Goal: Task Accomplishment & Management: Complete application form

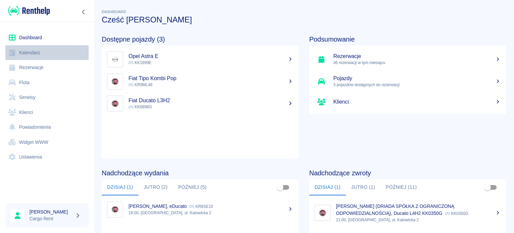
click at [42, 52] on link "Kalendarz" at bounding box center [46, 52] width 83 height 15
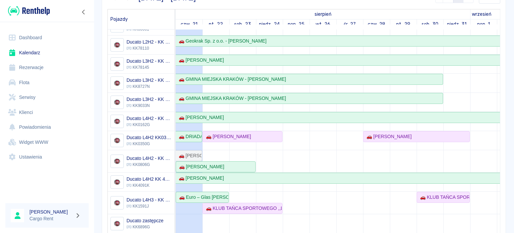
scroll to position [9, 0]
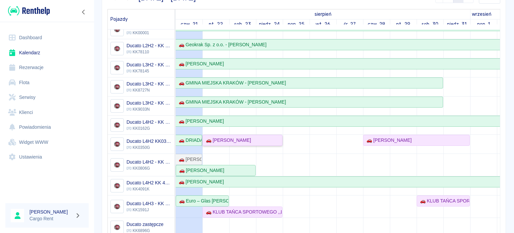
click at [274, 137] on div "🚗 [PERSON_NAME]" at bounding box center [242, 140] width 79 height 7
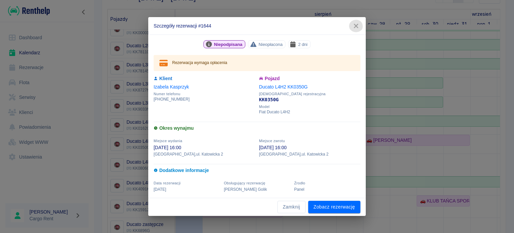
click at [350, 24] on button "button" at bounding box center [356, 26] width 14 height 12
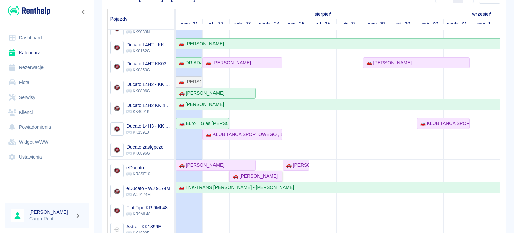
click at [240, 172] on div "🚗 [PERSON_NAME]" at bounding box center [254, 175] width 48 height 7
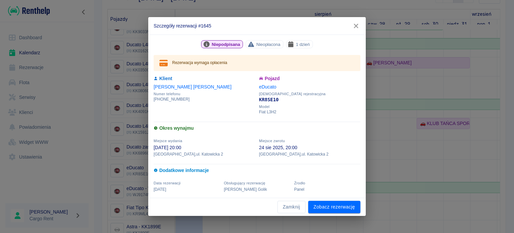
drag, startPoint x: 241, startPoint y: 162, endPoint x: 252, endPoint y: 152, distance: 14.4
click at [242, 162] on div "Dodatkowe informacje" at bounding box center [255, 166] width 211 height 18
click at [358, 30] on button "button" at bounding box center [356, 26] width 14 height 12
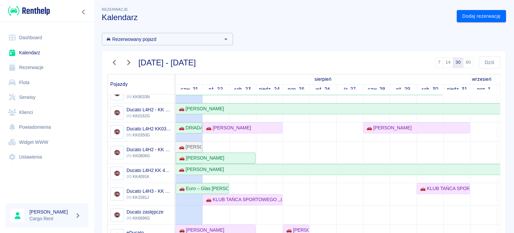
scroll to position [90, 0]
click at [262, 141] on td at bounding box center [269, 175] width 27 height 334
click at [472, 9] on div "Dodaj rezerwację" at bounding box center [478, 14] width 55 height 18
click at [472, 10] on link "Dodaj rezerwację" at bounding box center [481, 16] width 49 height 12
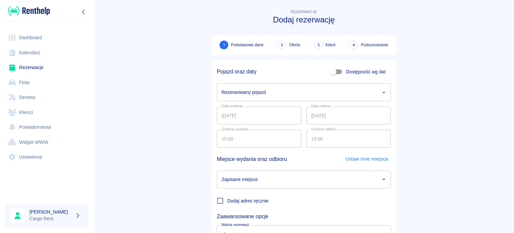
click at [286, 105] on div "Data wydania [DATE] Data wydania Data odbioru [DATE] Data odbioru" at bounding box center [301, 112] width 179 height 23
click at [288, 93] on input "Rezerwowany pojazd" at bounding box center [299, 92] width 158 height 12
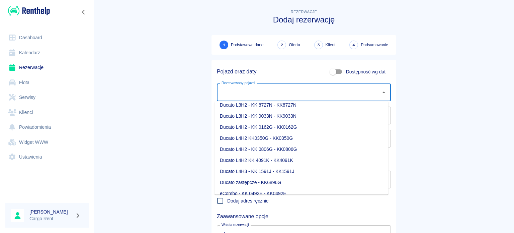
scroll to position [61, 0]
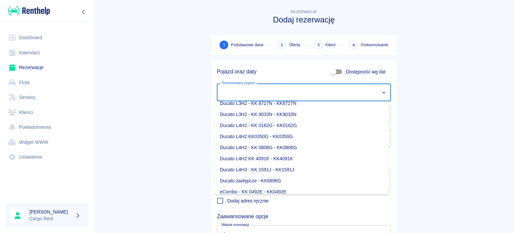
click at [286, 166] on li "Ducato L4H3 - KK 1591J - KK1591J" at bounding box center [302, 169] width 174 height 11
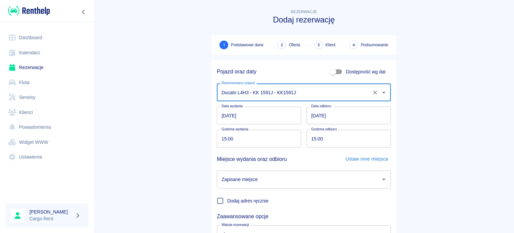
click at [263, 96] on input "Ducato L4H3 - KK 1591J - KK1591J" at bounding box center [294, 92] width 149 height 12
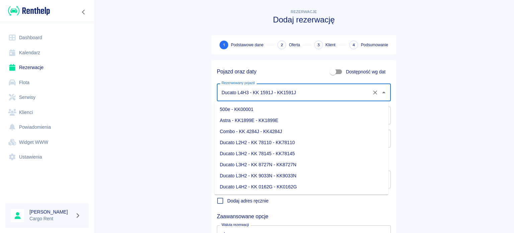
scroll to position [42, 0]
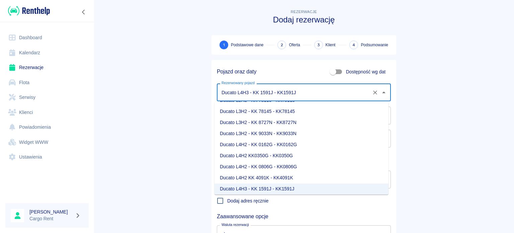
click at [282, 166] on li "Ducato L4H2 - KK 0806G - KK0806G" at bounding box center [302, 166] width 174 height 11
type input "Ducato L4H2 - KK 0806G - KK0806G"
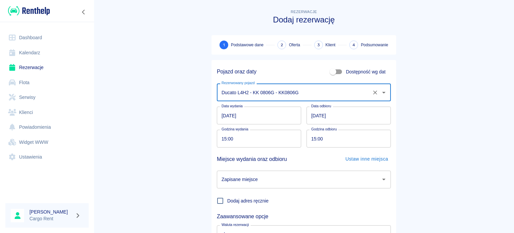
click at [222, 119] on input "[DATE]" at bounding box center [259, 115] width 84 height 18
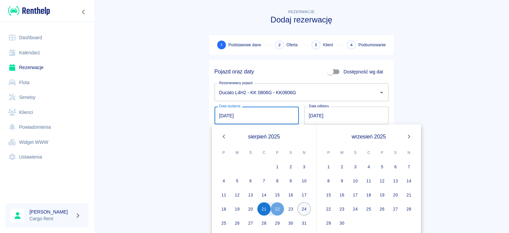
click at [302, 209] on button "24" at bounding box center [304, 208] width 13 height 13
type input "[DATE]"
type input "DD.MM.YYYY"
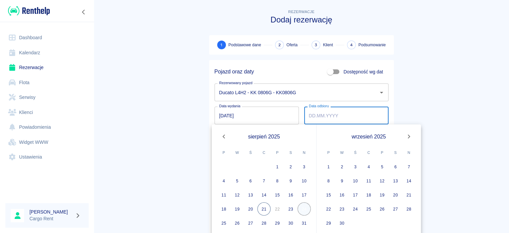
click at [301, 205] on button "24" at bounding box center [304, 208] width 13 height 13
type input "[DATE]"
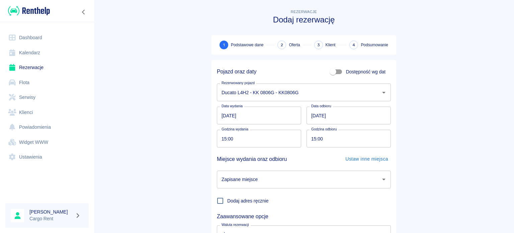
click at [214, 141] on div "Godzina wydania 15:00 Godzina wydania" at bounding box center [257, 135] width 90 height 23
click at [227, 139] on input "15:00" at bounding box center [257, 139] width 80 height 18
type input "10:00"
click at [313, 144] on input "15:00" at bounding box center [347, 139] width 80 height 18
type input "20:00"
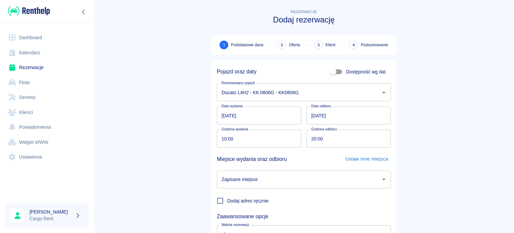
click at [106, 175] on main "Rezerwacje Dodaj rezerwację 1 Podstawowe dane 2 Oferta 3 Klient 4 Podsumowanie …" at bounding box center [304, 139] width 420 height 263
click at [250, 177] on input "Zapisane miejsce" at bounding box center [299, 179] width 158 height 12
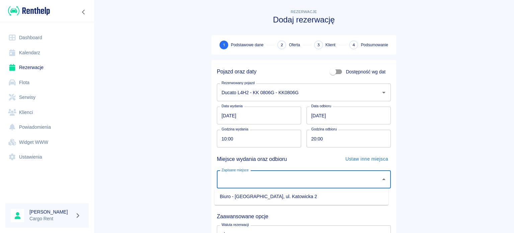
click at [260, 198] on li "Biuro - [GEOGRAPHIC_DATA], ul. Katowicka 2" at bounding box center [302, 196] width 174 height 11
type input "Biuro - [GEOGRAPHIC_DATA], ul. Katowicka 2"
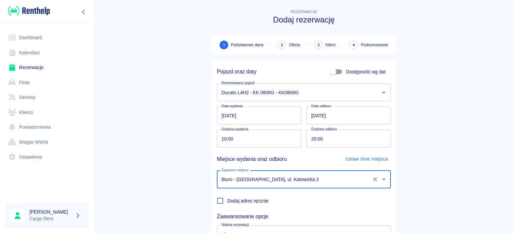
scroll to position [58, 0]
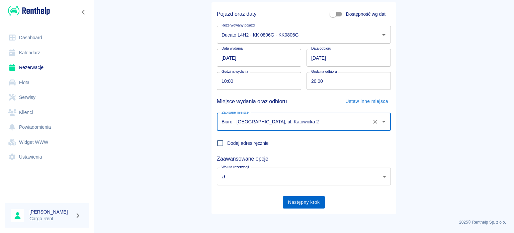
click at [303, 205] on button "Następny krok" at bounding box center [304, 202] width 43 height 12
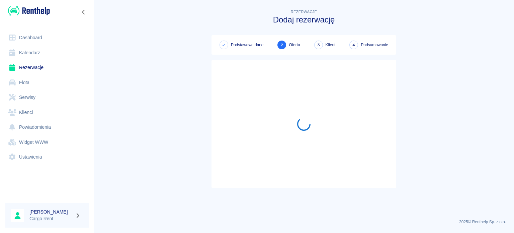
scroll to position [0, 0]
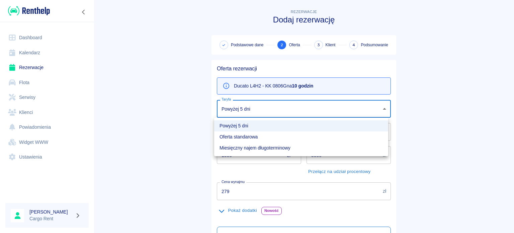
click at [252, 106] on body "Używamy plików Cookies, by zapewnić Ci najlepsze możliwe doświadczenie. Aby dow…" at bounding box center [257, 116] width 514 height 233
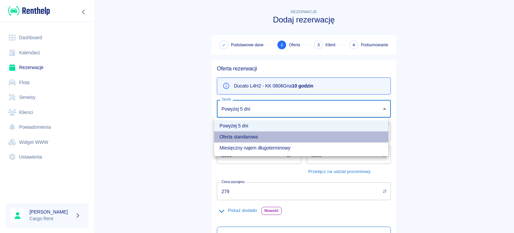
click at [252, 137] on li "Oferta standarowa" at bounding box center [301, 136] width 174 height 11
type input "272a84c1-d49b-4c1a-a64c-0b744db8f802"
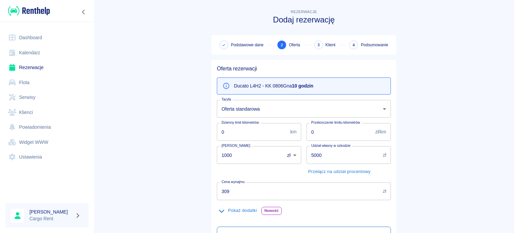
click at [181, 134] on main "Rezerwacje Dodaj rezerwację Podstawowe dane 2 Oferta 3 Klient 4 Podsumowanie Of…" at bounding box center [304, 169] width 420 height 323
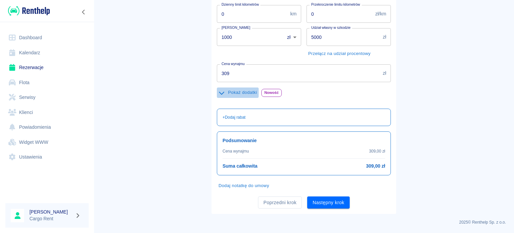
click at [230, 90] on button "Pokaż dodatki" at bounding box center [238, 92] width 42 height 10
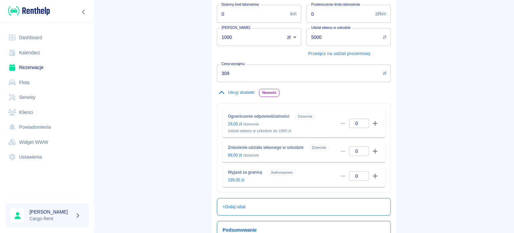
click at [236, 75] on input "309" at bounding box center [298, 73] width 163 height 18
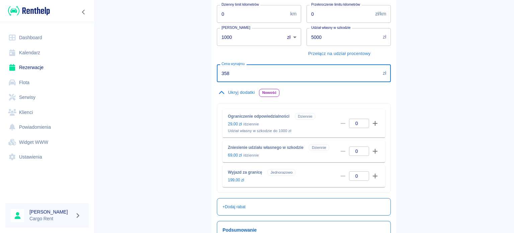
type input "358"
click at [136, 88] on main "Rezerwacje Dodaj rezerwację Podstawowe dane 2 Oferta 3 Klient 4 Podsumowanie Of…" at bounding box center [304, 96] width 420 height 413
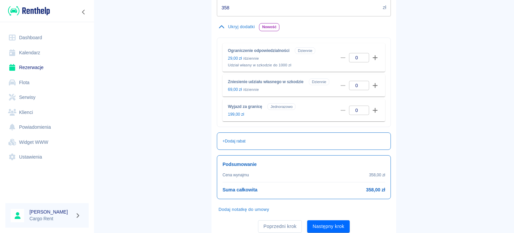
scroll to position [207, 0]
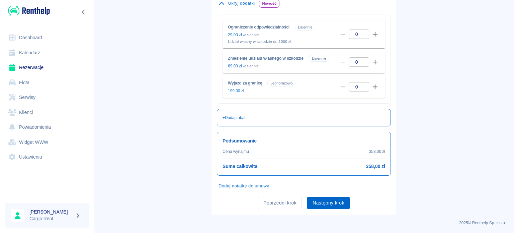
click at [343, 204] on button "Następny krok" at bounding box center [328, 202] width 43 height 12
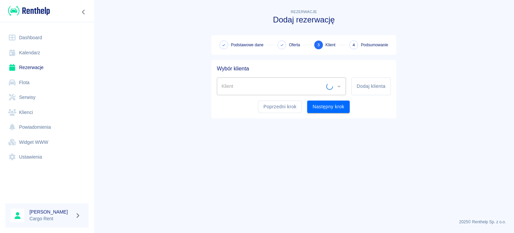
scroll to position [0, 0]
click at [378, 86] on button "Dodaj klienta" at bounding box center [370, 86] width 39 height 18
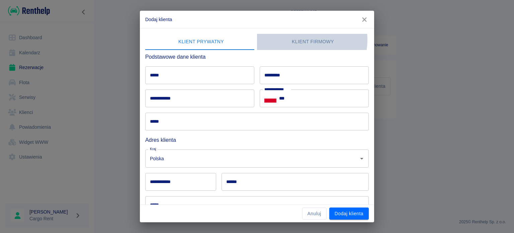
click at [296, 39] on button "Klient firmowy" at bounding box center [313, 42] width 112 height 16
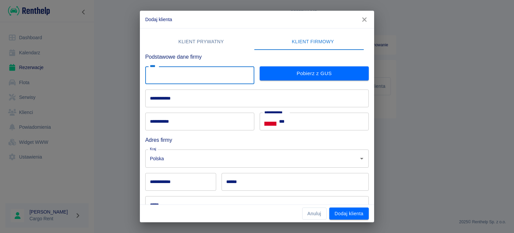
click at [189, 67] on input "****" at bounding box center [199, 75] width 109 height 18
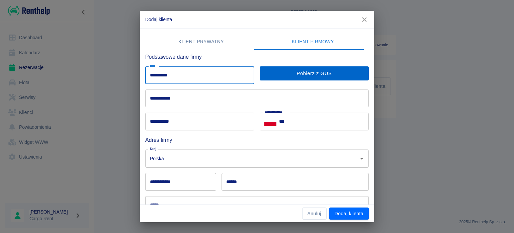
type input "**********"
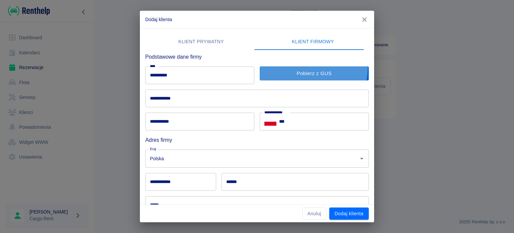
click at [292, 67] on button "Pobierz z GUS" at bounding box center [314, 73] width 109 height 14
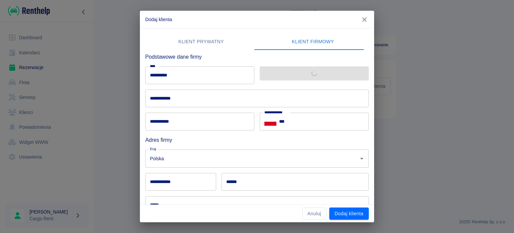
type input "**********"
type input "******"
type input "**********"
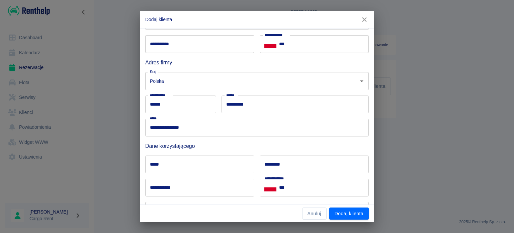
scroll to position [82, 0]
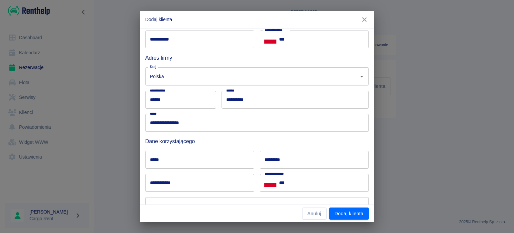
click at [205, 154] on input "*****" at bounding box center [199, 160] width 109 height 18
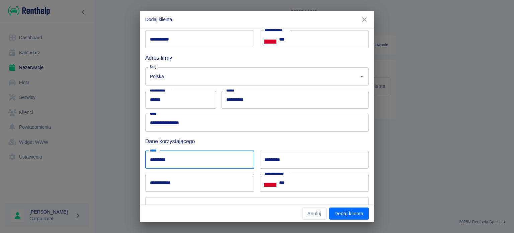
type input "*********"
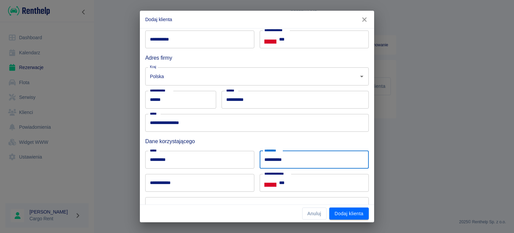
type input "**********"
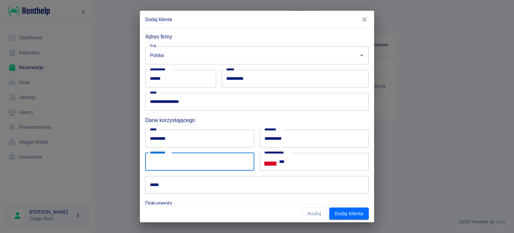
scroll to position [104, 0]
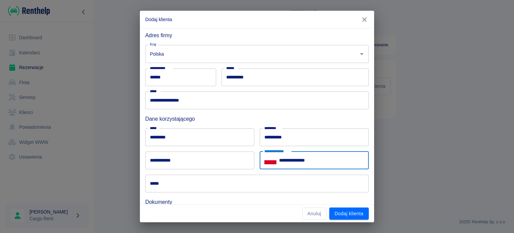
type input "**********"
click at [217, 166] on input "**********" at bounding box center [199, 160] width 109 height 18
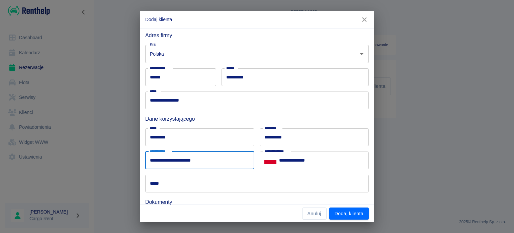
type input "**********"
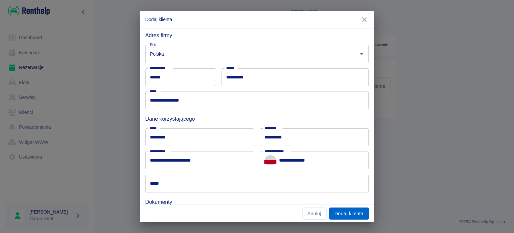
click at [363, 211] on button "Dodaj klienta" at bounding box center [348, 213] width 39 height 12
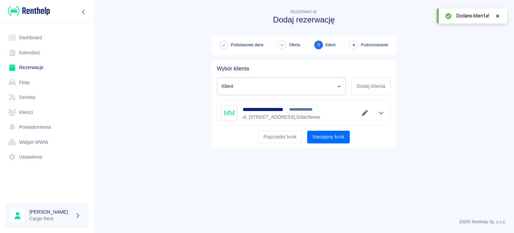
type input "[PERSON_NAME] - KIOSK RUCHU - STUDIO PILATES [PERSON_NAME] (NIP: 7122453901) ([…"
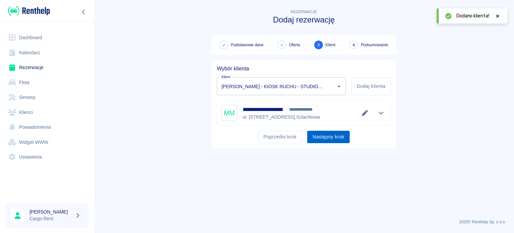
click at [337, 134] on button "Następny krok" at bounding box center [328, 137] width 43 height 12
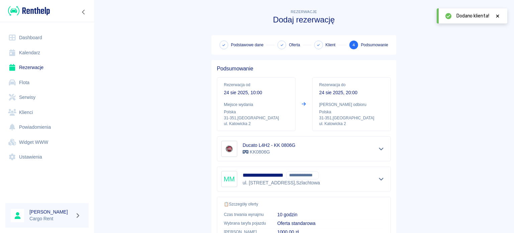
click at [347, 130] on div "Rezerwacja do [DATE] 20:00 Miejsce odbioru Polska [STREET_ADDRESS] Katowicka 2" at bounding box center [351, 104] width 79 height 54
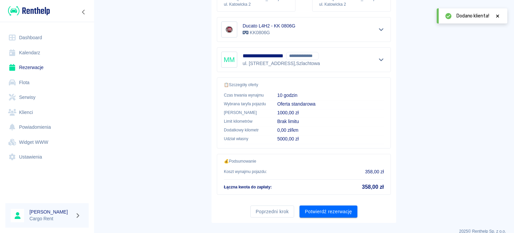
scroll to position [127, 0]
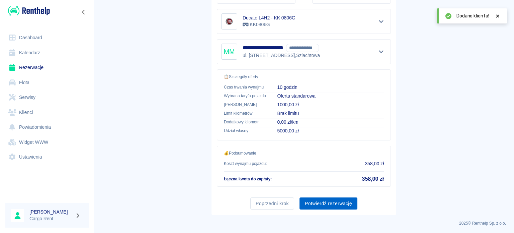
click at [319, 197] on button "Potwierdź rezerwację" at bounding box center [329, 203] width 58 height 12
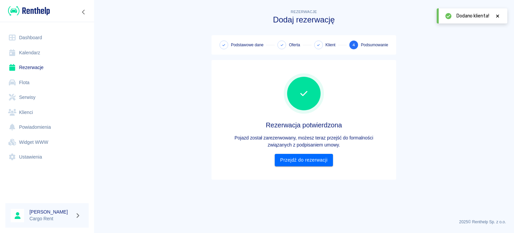
click at [14, 47] on link "Kalendarz" at bounding box center [46, 52] width 83 height 15
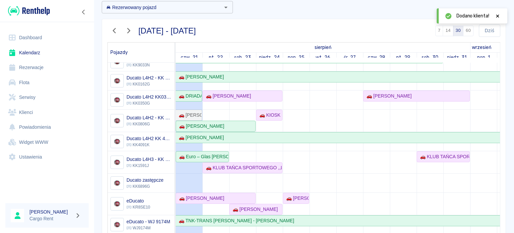
scroll to position [35, 0]
